Goal: Task Accomplishment & Management: Manage account settings

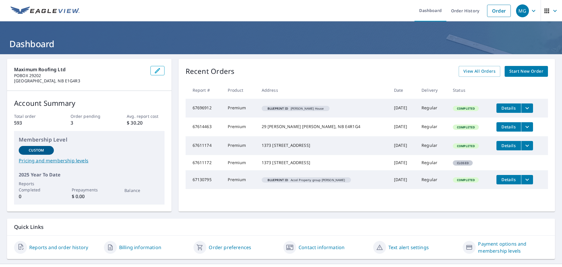
click at [145, 247] on link "Billing information" at bounding box center [140, 247] width 42 height 7
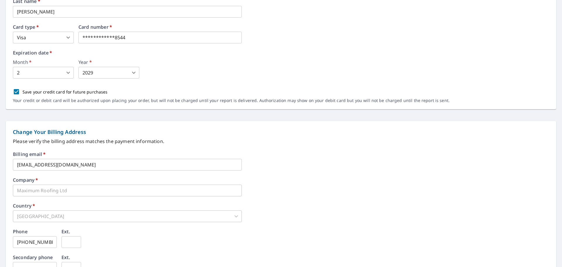
scroll to position [20, 0]
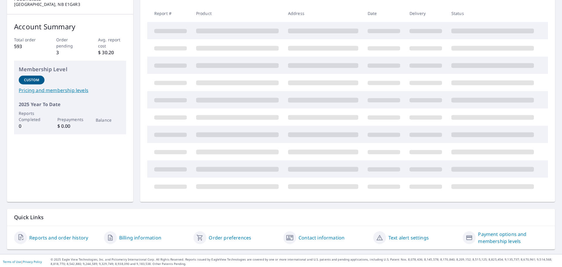
scroll to position [78, 0]
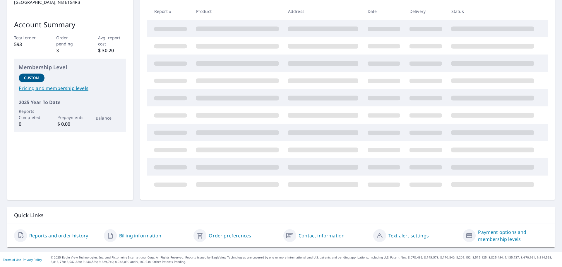
click at [67, 234] on link "Reports and order history" at bounding box center [58, 235] width 59 height 7
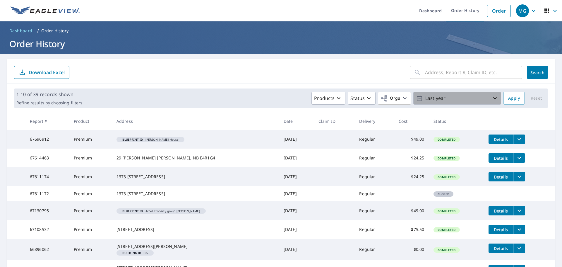
click at [492, 97] on icon "button" at bounding box center [495, 98] width 7 height 7
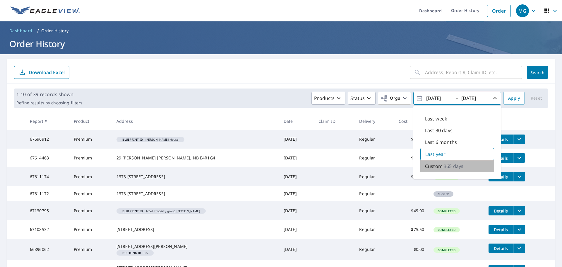
click at [444, 165] on p "365 days" at bounding box center [454, 166] width 20 height 7
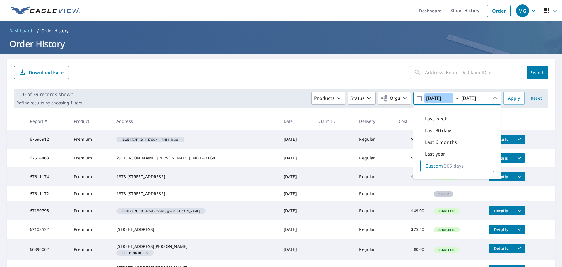
click at [432, 98] on input "[DATE]" at bounding box center [439, 97] width 29 height 9
type input "[DATE]"
click at [482, 98] on input "[DATE]" at bounding box center [474, 97] width 29 height 9
click at [473, 97] on input "[DATE]" at bounding box center [474, 97] width 29 height 9
click at [475, 95] on input "[DATE]" at bounding box center [474, 97] width 29 height 9
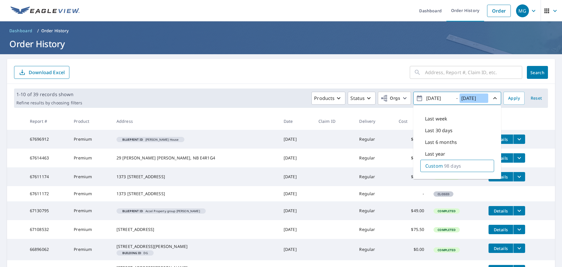
click at [483, 98] on input "[DATE]" at bounding box center [474, 97] width 29 height 9
type input "[DATE]"
click at [508, 96] on span "Apply" at bounding box center [514, 98] width 12 height 7
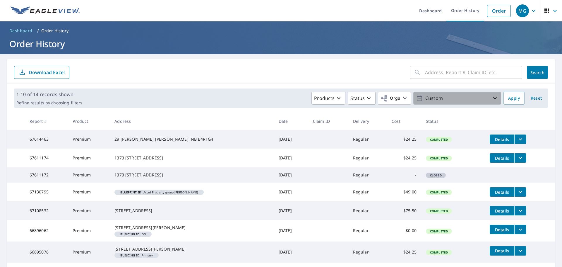
click at [492, 98] on icon "button" at bounding box center [495, 98] width 7 height 7
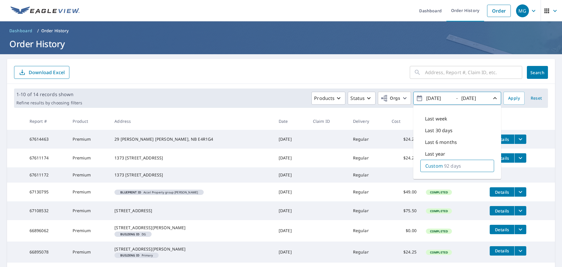
click at [532, 99] on span "Reset" at bounding box center [536, 98] width 14 height 7
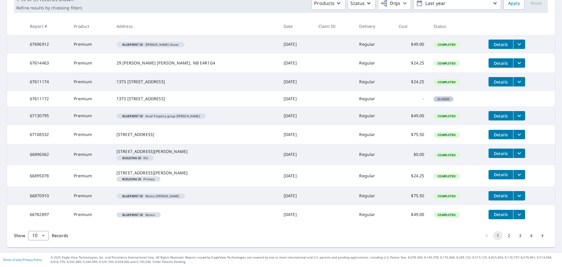
scroll to position [119, 0]
click at [516, 236] on button "3" at bounding box center [520, 235] width 9 height 9
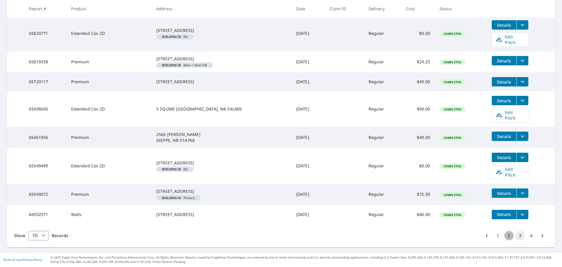
click at [506, 235] on button "2" at bounding box center [509, 235] width 9 height 9
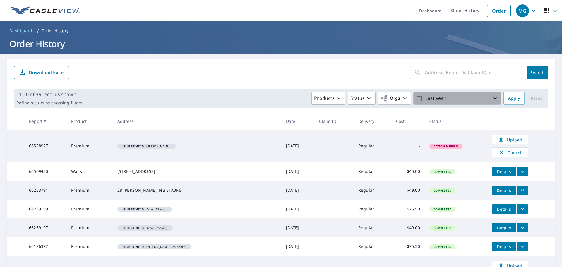
click at [496, 98] on button "Last year" at bounding box center [457, 98] width 88 height 13
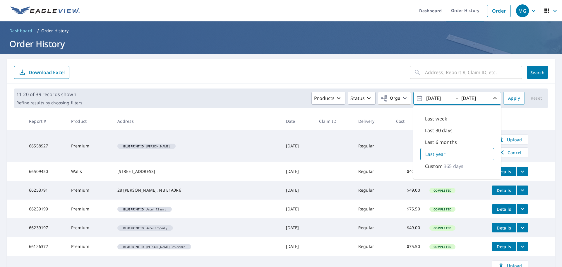
click at [439, 143] on p "Last 6 months" at bounding box center [441, 142] width 32 height 7
type input "[DATE]"
click at [510, 97] on span "Apply" at bounding box center [514, 98] width 12 height 7
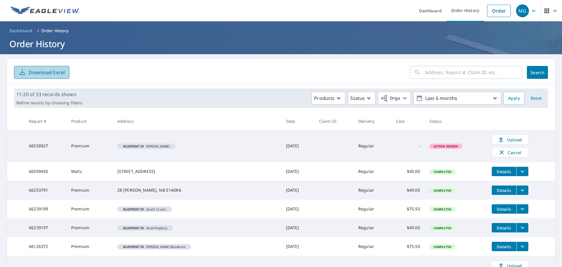
click at [52, 72] on p "Download Excel" at bounding box center [47, 72] width 36 height 6
